Goal: Task Accomplishment & Management: Manage account settings

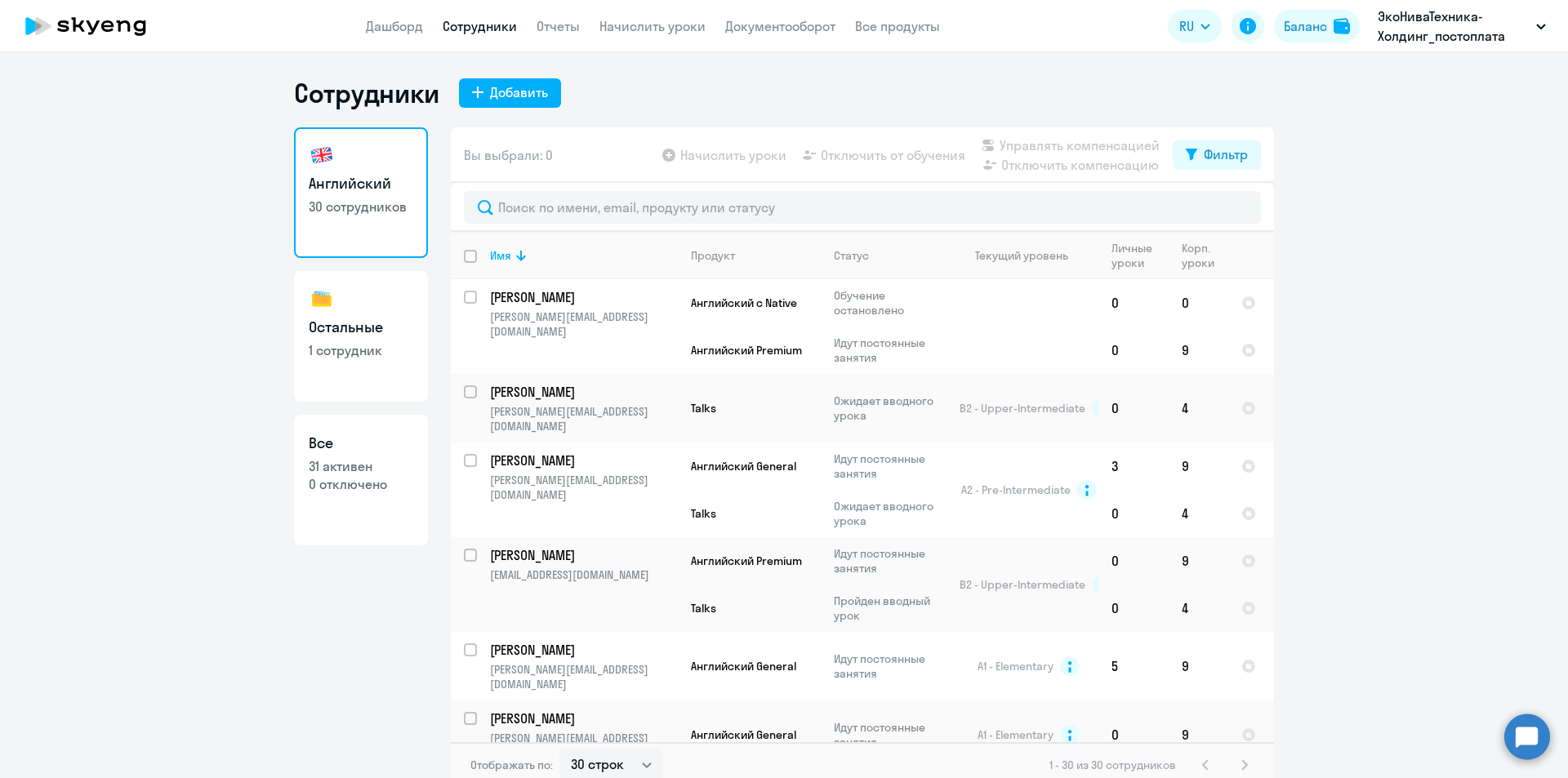
select select "30"
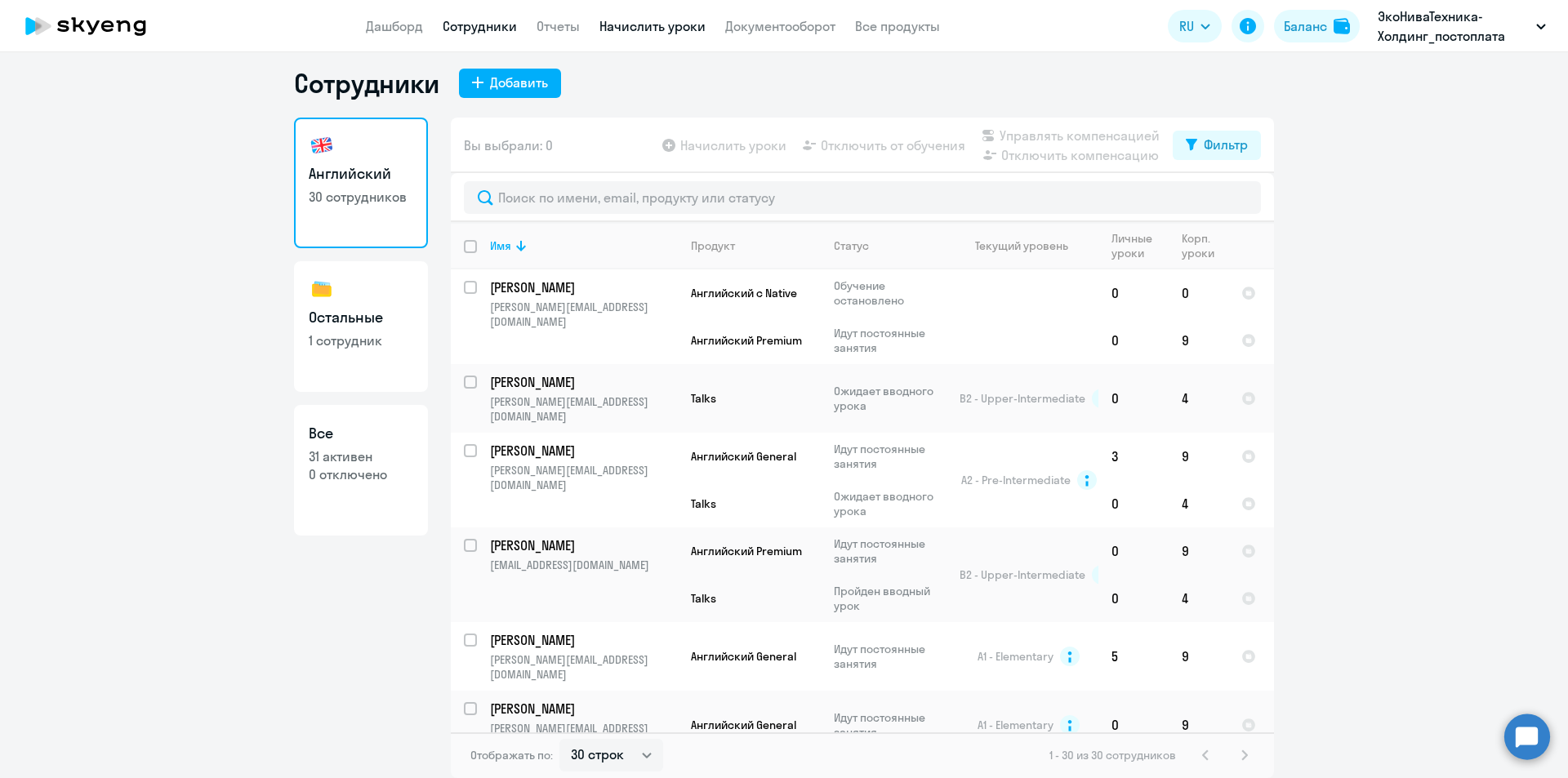
click at [664, 31] on link "Начислить уроки" at bounding box center [653, 26] width 106 height 16
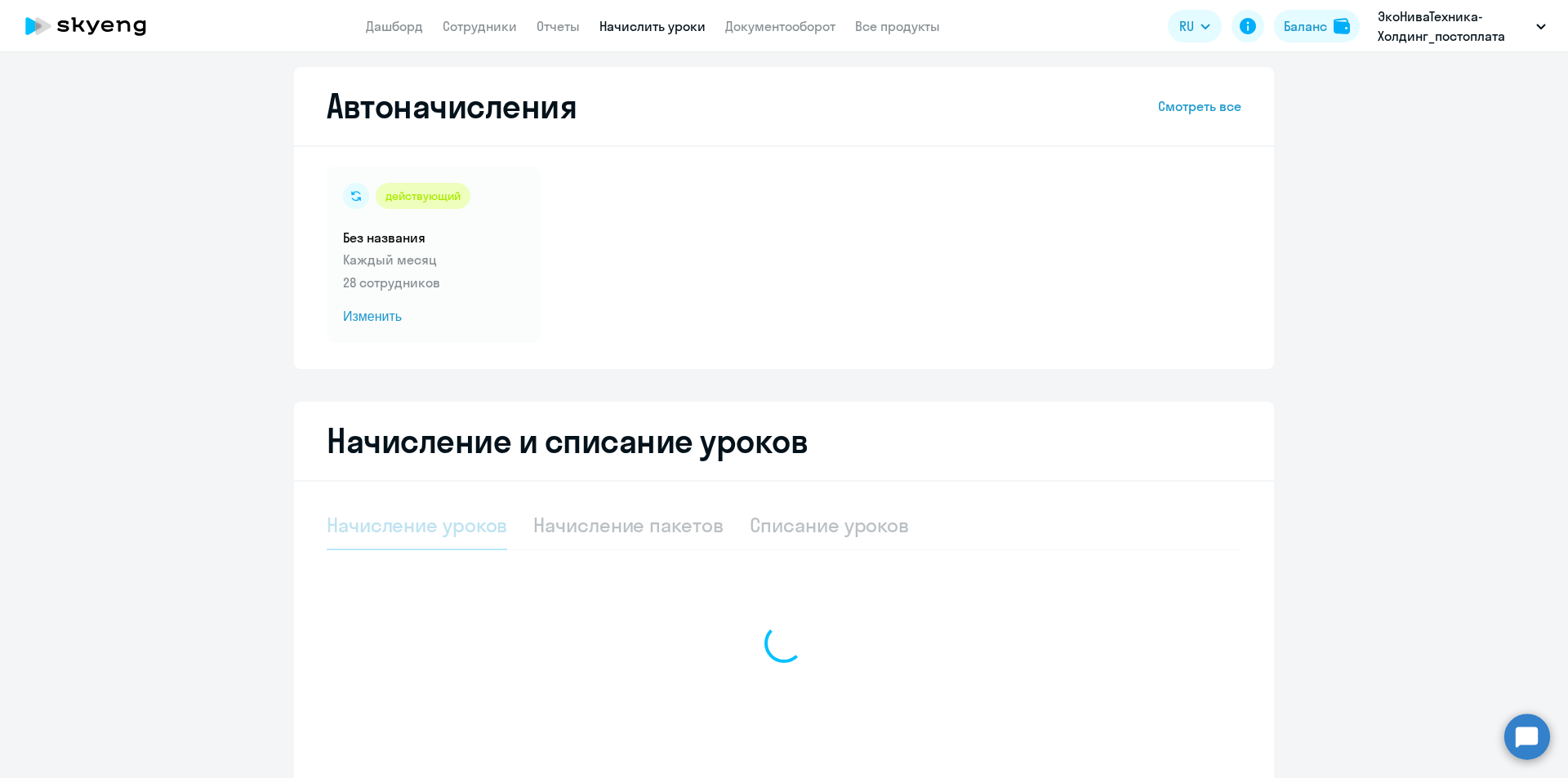
select select "10"
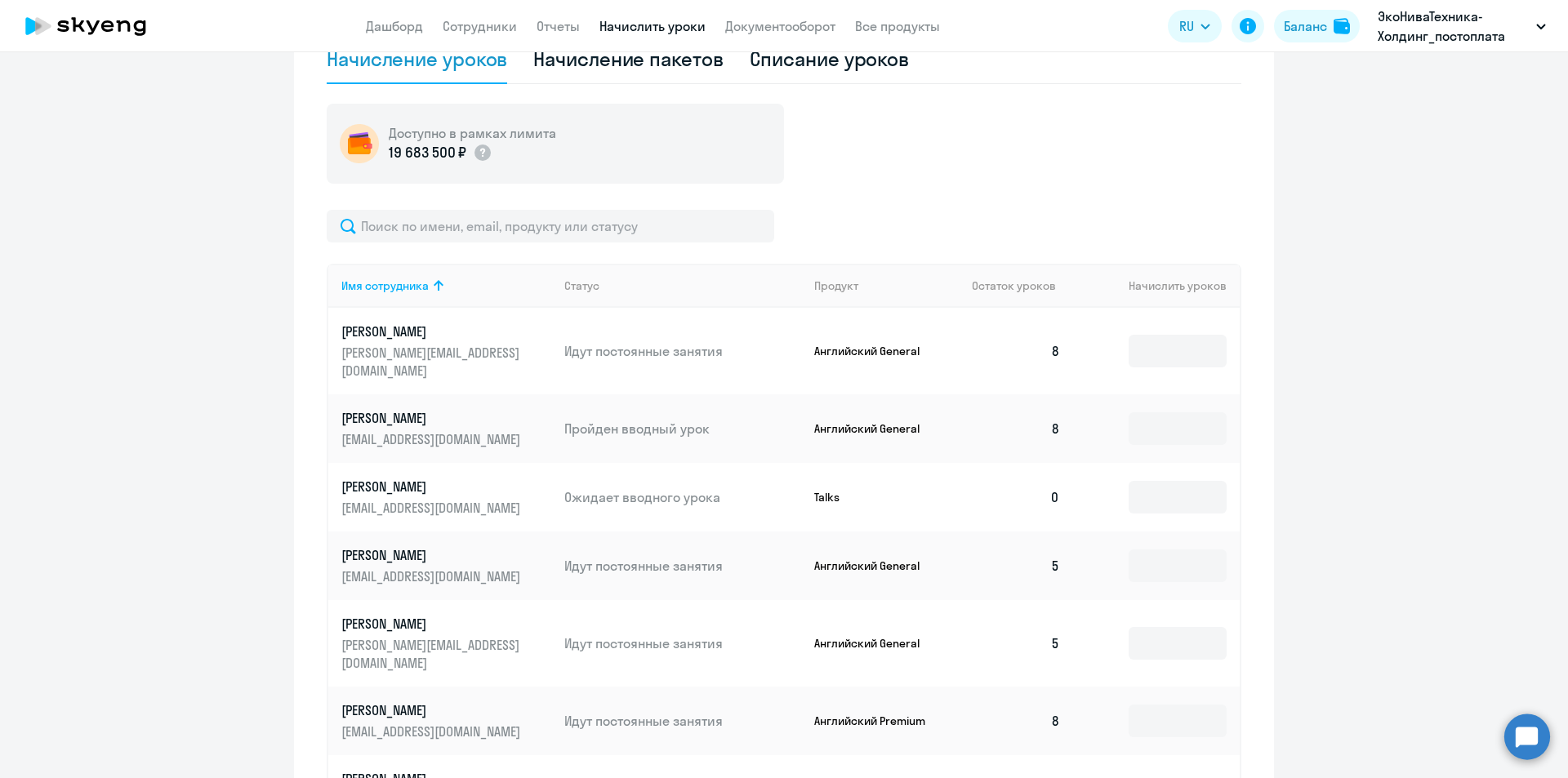
scroll to position [436, 0]
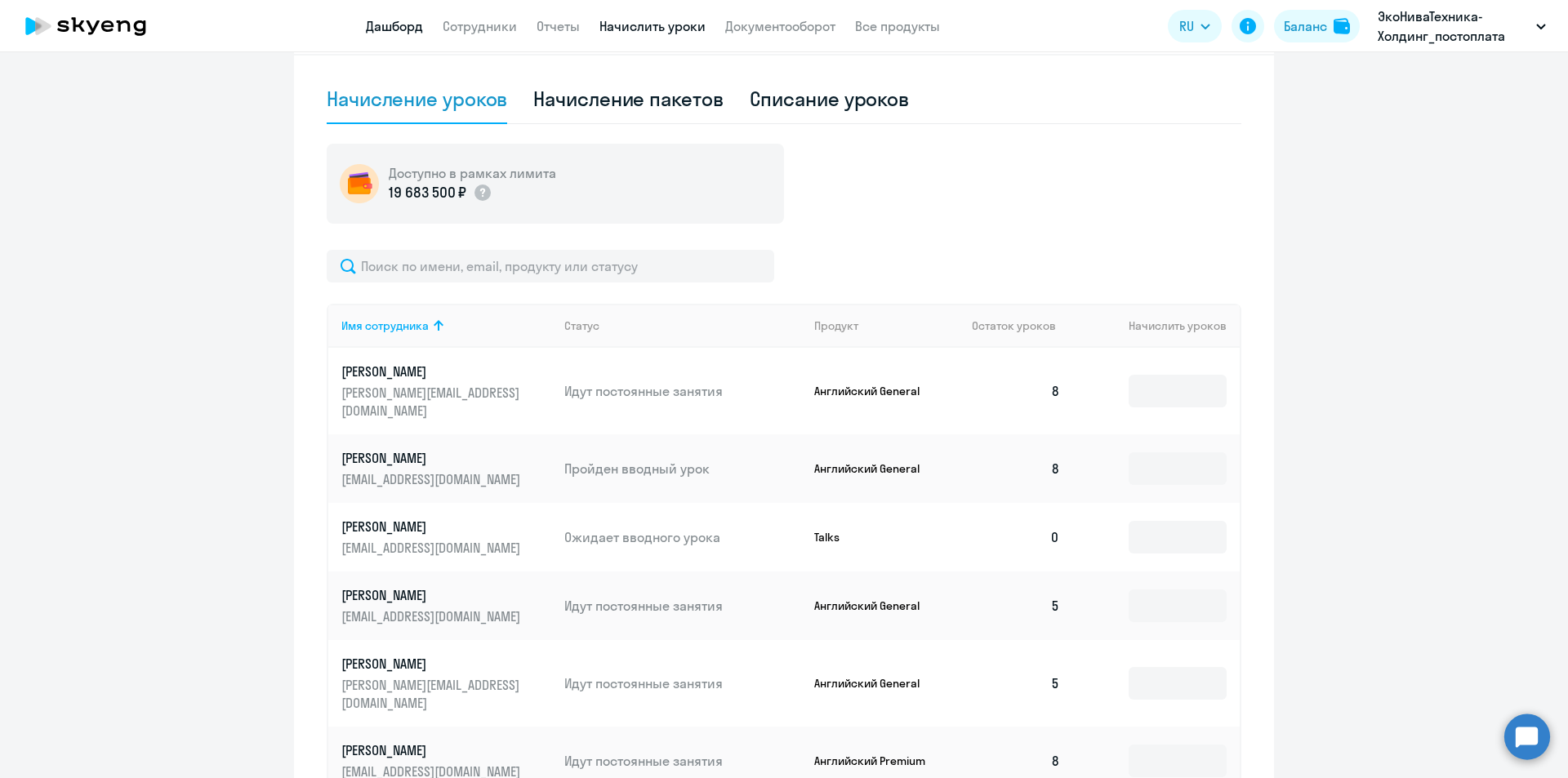
click at [407, 31] on link "Дашборд" at bounding box center [394, 26] width 57 height 16
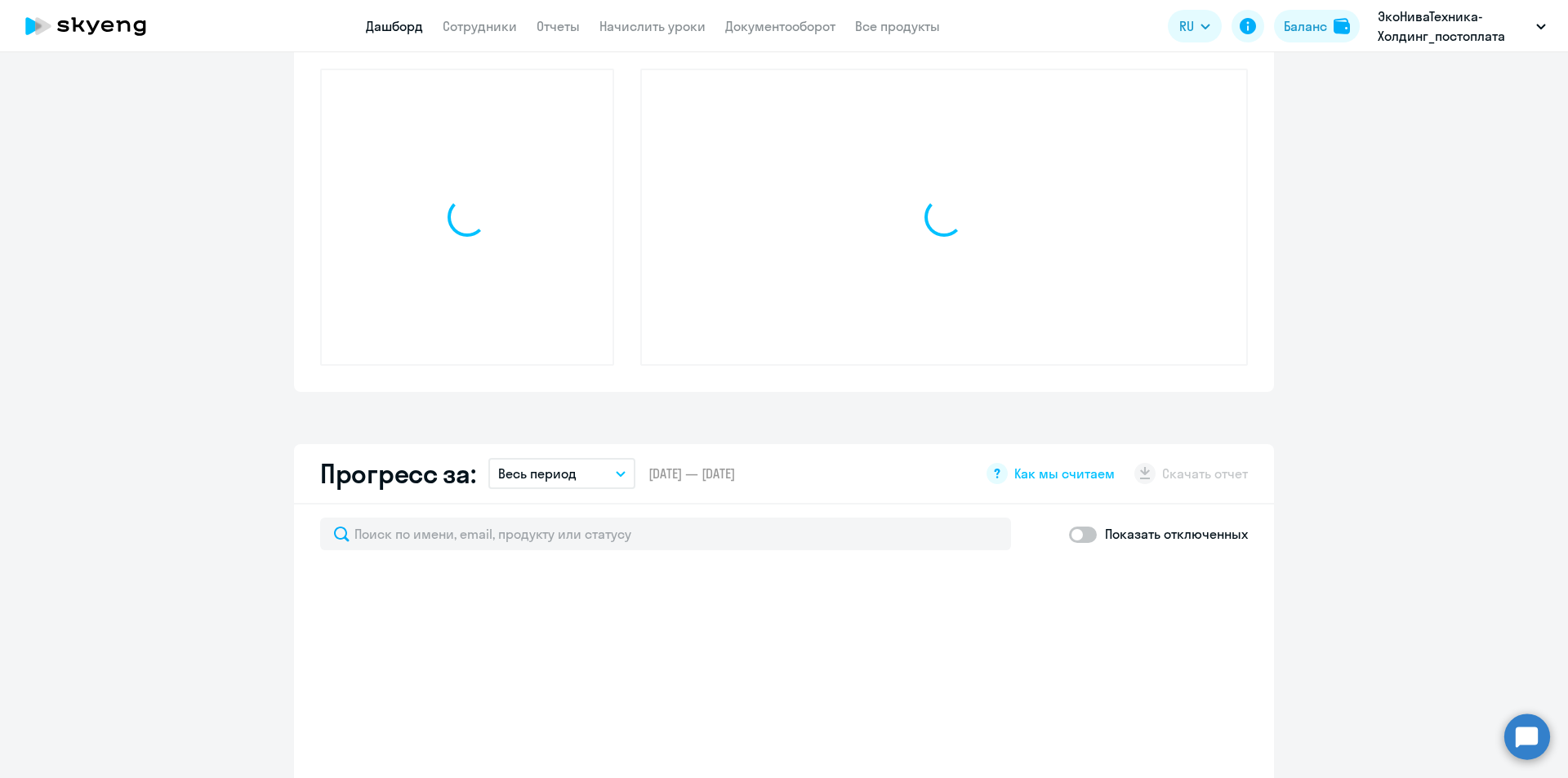
scroll to position [550, 0]
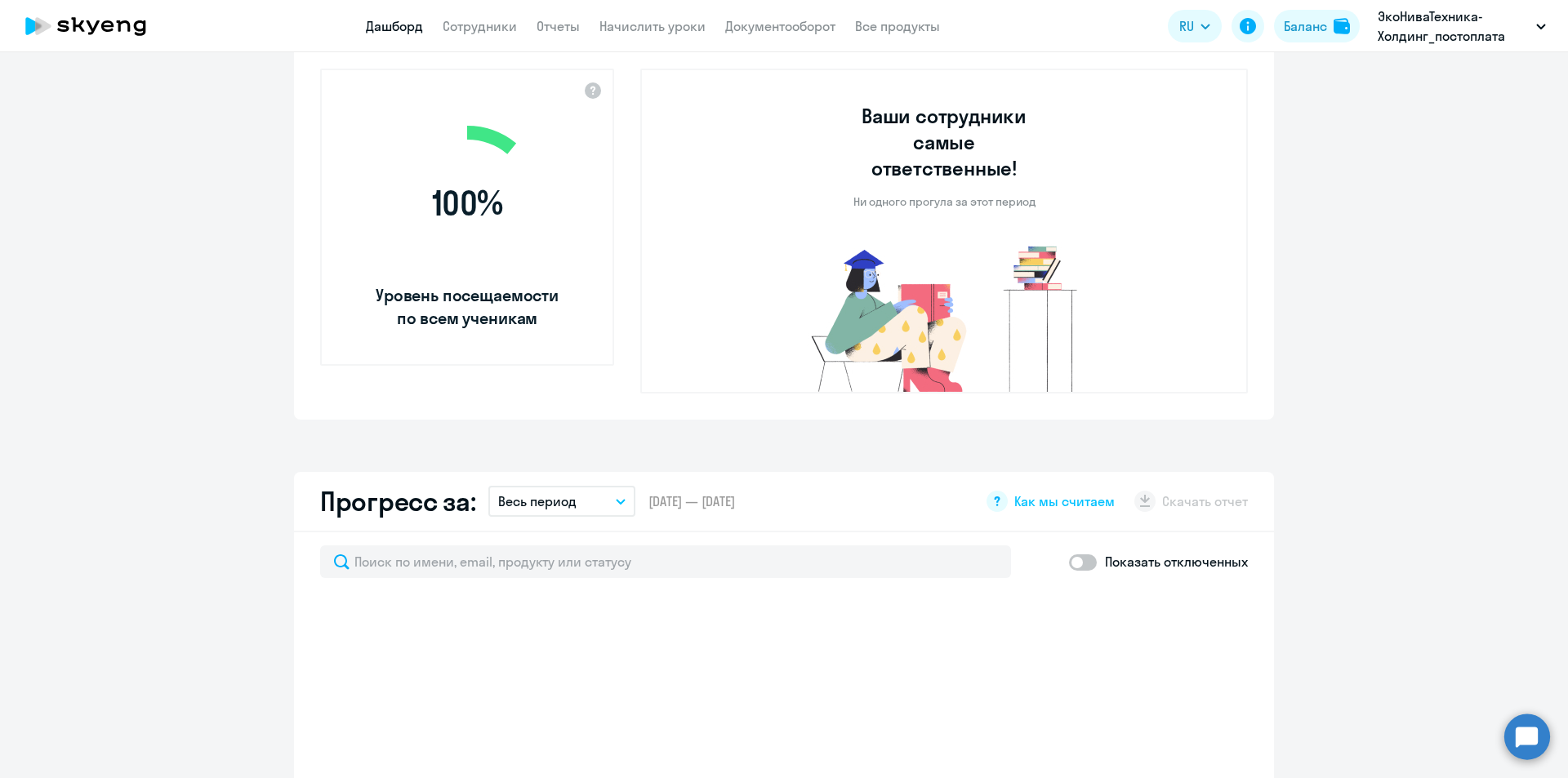
select select "30"
